Goal: Transaction & Acquisition: Purchase product/service

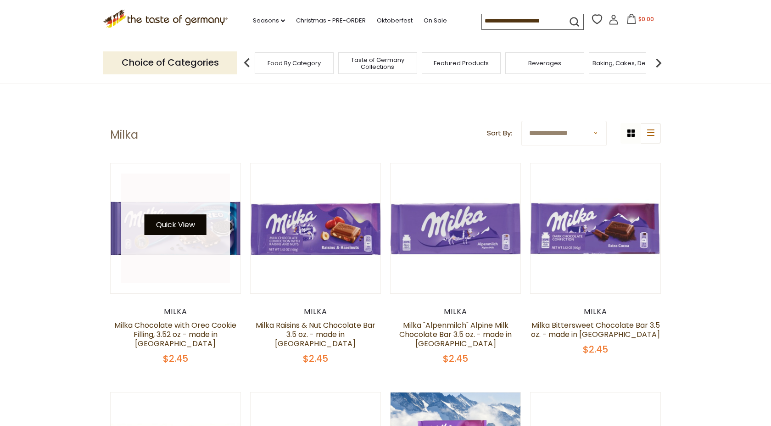
click at [164, 230] on button "Quick View" at bounding box center [175, 224] width 62 height 21
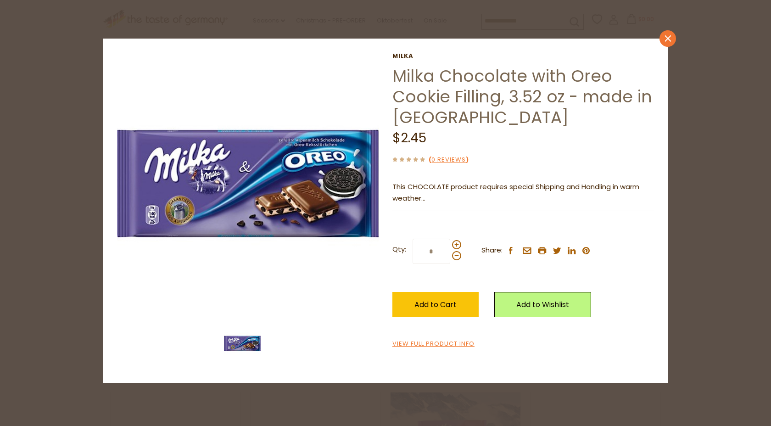
click at [666, 33] on link "close" at bounding box center [667, 38] width 17 height 17
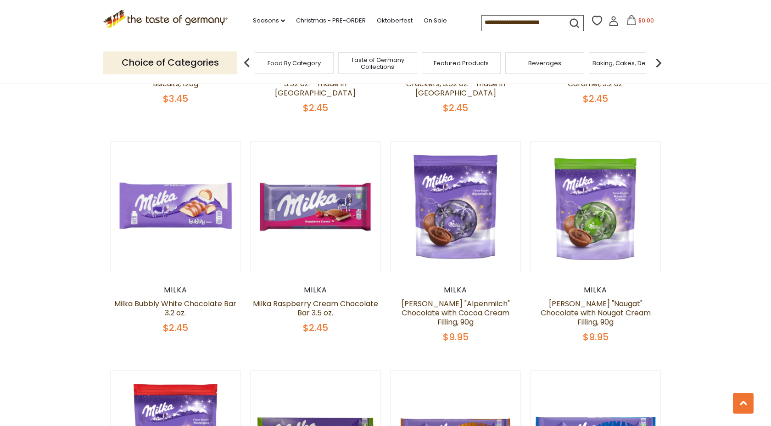
scroll to position [709, 0]
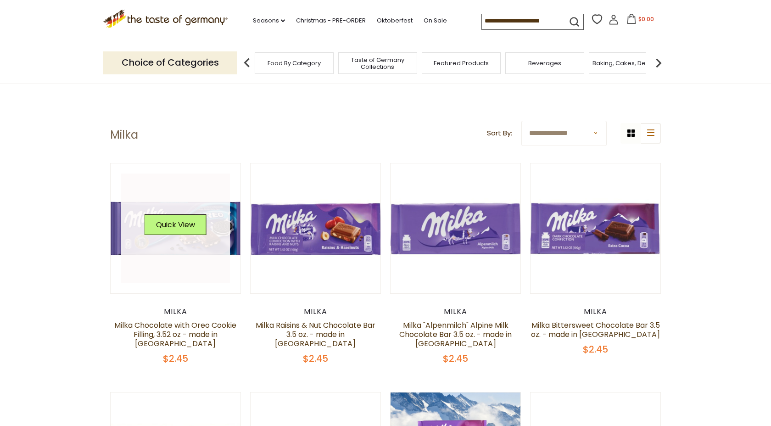
click at [167, 270] on link at bounding box center [175, 227] width 109 height 109
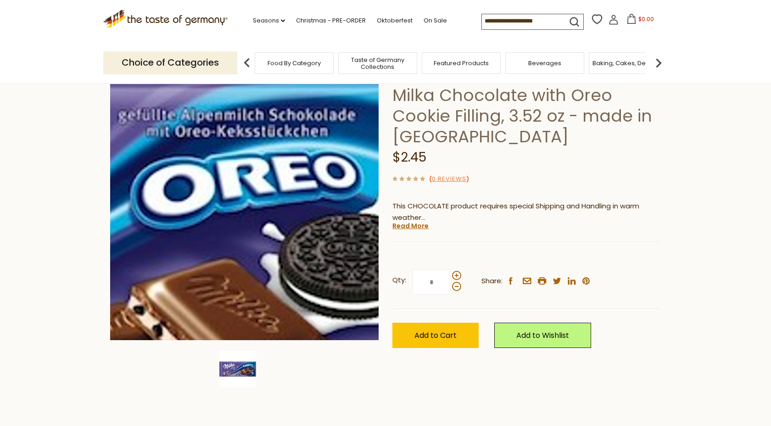
scroll to position [74, 0]
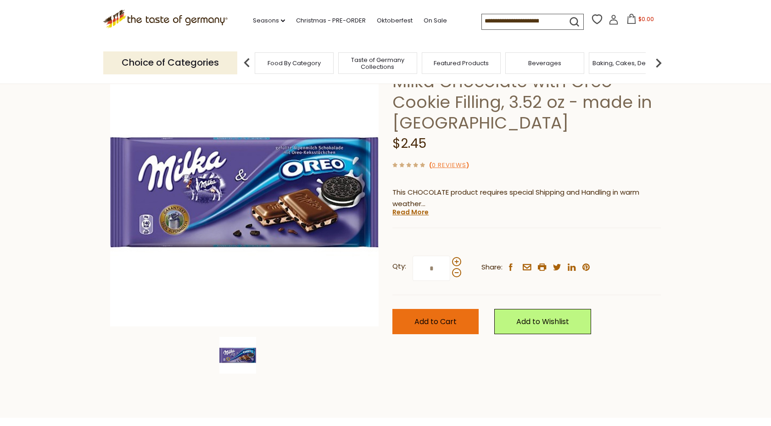
click at [439, 319] on span "Add to Cart" at bounding box center [435, 321] width 42 height 11
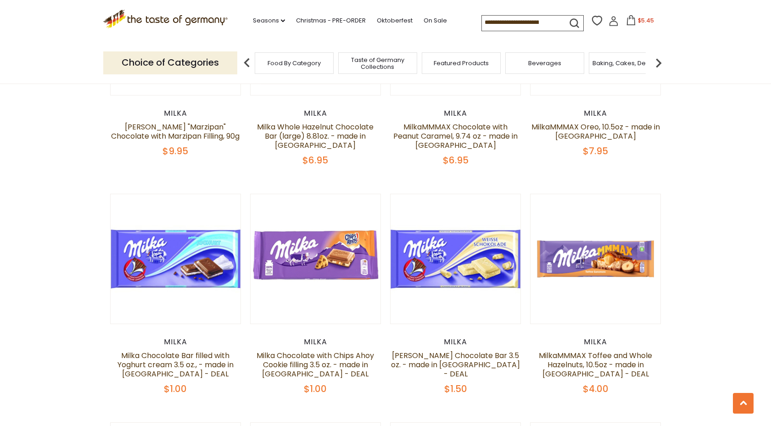
scroll to position [1203, 0]
